Goal: Task Accomplishment & Management: Manage account settings

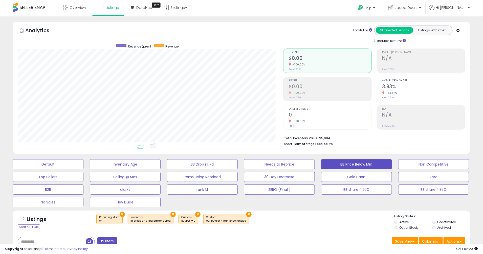
scroll to position [103, 265]
click at [75, 7] on span "Overview" at bounding box center [78, 7] width 16 height 5
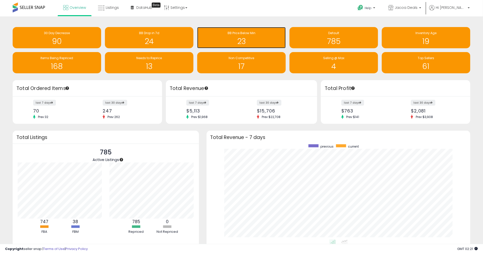
click at [240, 40] on h1 "23" at bounding box center [241, 41] width 83 height 8
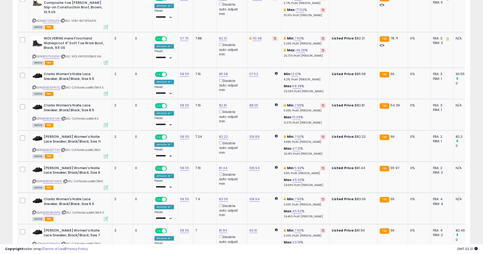
scroll to position [506, 0]
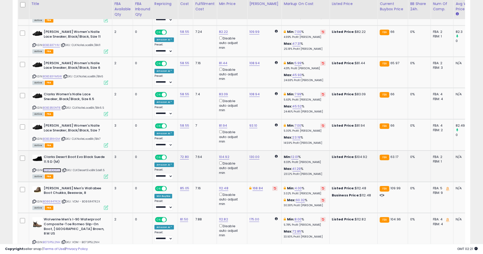
click at [53, 168] on link "B09P4GGTCQ" at bounding box center [52, 170] width 18 height 4
click at [295, 186] on link "4.00" at bounding box center [298, 188] width 7 height 5
click at [54, 200] on link "B086R47R2X" at bounding box center [52, 202] width 18 height 4
click at [295, 186] on link "4.00" at bounding box center [298, 188] width 7 height 5
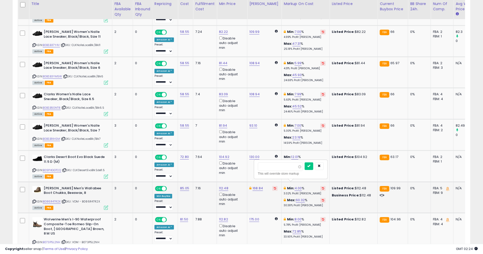
drag, startPoint x: 285, startPoint y: 166, endPoint x: 257, endPoint y: 163, distance: 28.3
click at [257, 163] on div "**** This will override store markup" at bounding box center [290, 169] width 73 height 18
type input "*"
click at [313, 166] on button "submit" at bounding box center [309, 166] width 9 height 8
click at [296, 123] on link "7.00" at bounding box center [298, 125] width 7 height 5
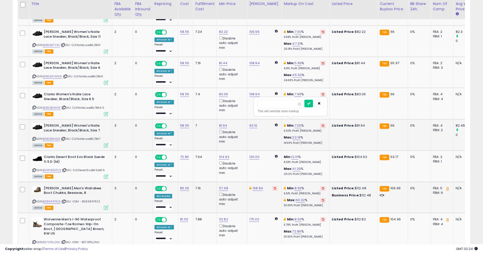
drag, startPoint x: 276, startPoint y: 106, endPoint x: 255, endPoint y: 106, distance: 20.7
click at [255, 106] on div "**** This will override store markup" at bounding box center [290, 106] width 73 height 18
type input "*"
click at [310, 104] on icon "submit" at bounding box center [308, 103] width 3 height 3
click at [295, 92] on link "7.99" at bounding box center [298, 94] width 7 height 5
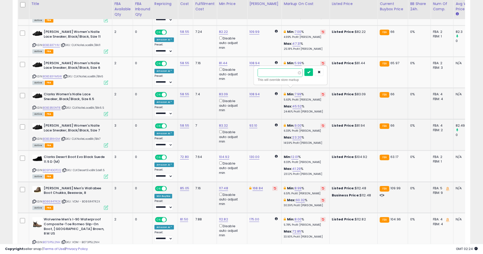
drag, startPoint x: 282, startPoint y: 77, endPoint x: 255, endPoint y: 72, distance: 28.0
click at [255, 73] on div "**** This will override store markup" at bounding box center [290, 75] width 73 height 18
type input "*"
click at [321, 74] on div at bounding box center [313, 72] width 19 height 9
click at [313, 74] on button "submit" at bounding box center [308, 72] width 9 height 8
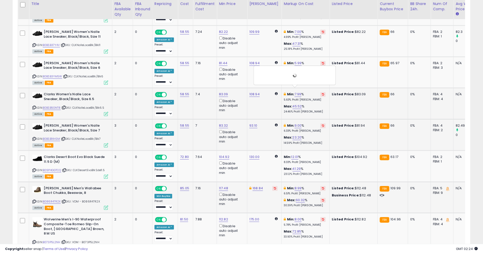
click at [318, 74] on div at bounding box center [295, 75] width 74 height 14
click at [295, 61] on link "5.99" at bounding box center [298, 63] width 7 height 5
drag, startPoint x: 284, startPoint y: 42, endPoint x: 248, endPoint y: 41, distance: 35.9
click at [248, 41] on tbody "Wolverine Men's Floorhand Waterproof Work Boot, Dark Brown, 10.5 ASIN: B019T9E8…" at bounding box center [321, 182] width 607 height 794
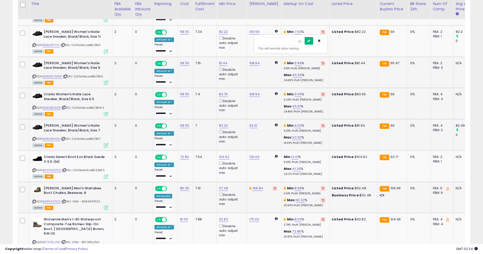
type input "*"
click at [313, 42] on button "submit" at bounding box center [309, 41] width 9 height 8
click at [295, 29] on link "7.00" at bounding box center [298, 31] width 7 height 5
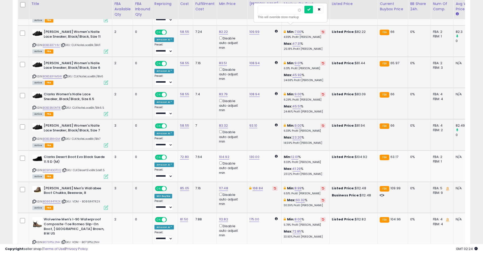
drag, startPoint x: 274, startPoint y: 12, endPoint x: 258, endPoint y: 10, distance: 15.8
click at [258, 11] on input "****" at bounding box center [280, 10] width 45 height 9
type input "*"
click at [312, 11] on button "submit" at bounding box center [308, 10] width 9 height 8
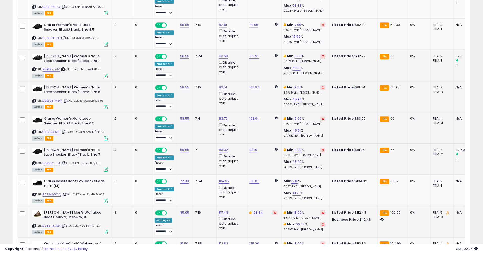
scroll to position [438, 0]
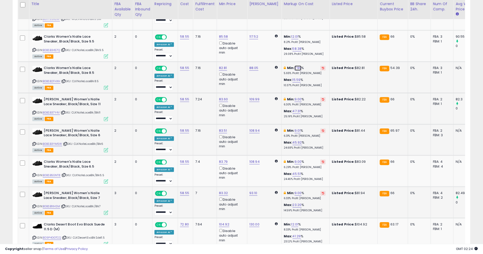
click at [296, 65] on link "7.99" at bounding box center [298, 67] width 7 height 5
drag, startPoint x: 285, startPoint y: 46, endPoint x: 253, endPoint y: 44, distance: 31.9
click at [252, 44] on tbody "Wolverine Men's Floorhand Waterproof Work Boot, Dark Brown, 10.5 ASIN: B019T9E8…" at bounding box center [321, 250] width 607 height 794
type input "*"
click at [313, 45] on button "submit" at bounding box center [308, 46] width 9 height 8
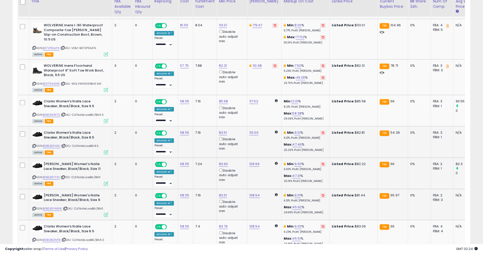
scroll to position [371, 0]
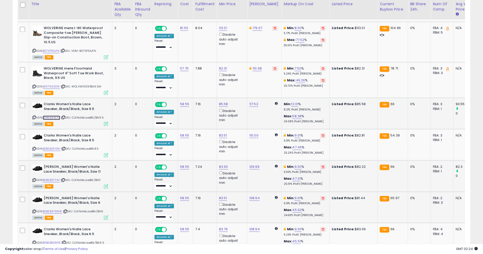
click at [50, 116] on link "B0BSB3457Q" at bounding box center [51, 118] width 17 height 4
click at [295, 66] on link "7.50" at bounding box center [298, 68] width 7 height 5
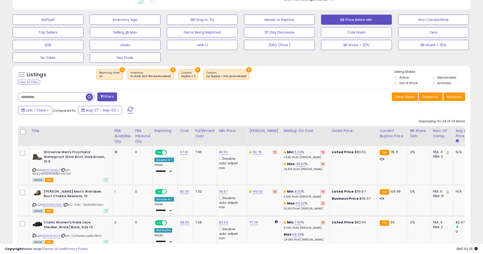
scroll to position [0, 0]
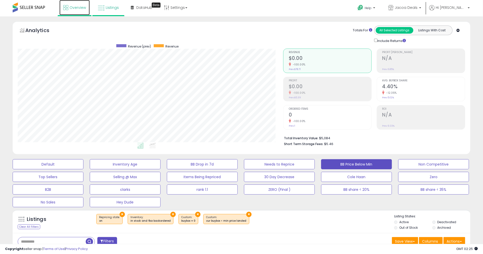
click at [76, 9] on span "Overview" at bounding box center [78, 7] width 16 height 5
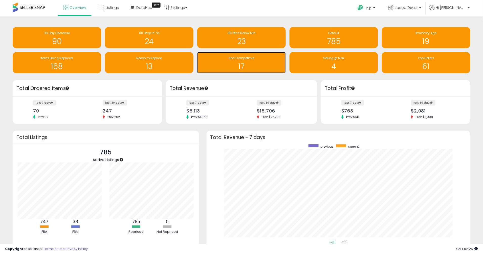
click at [255, 66] on h1 "17" at bounding box center [241, 66] width 83 height 8
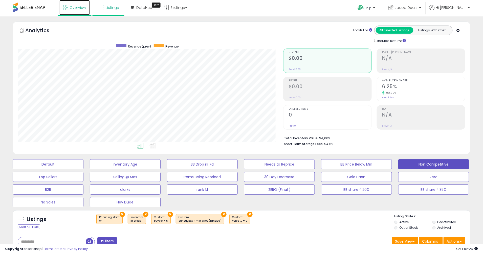
click at [70, 8] on span "Overview" at bounding box center [78, 7] width 16 height 5
